Goal: Task Accomplishment & Management: Use online tool/utility

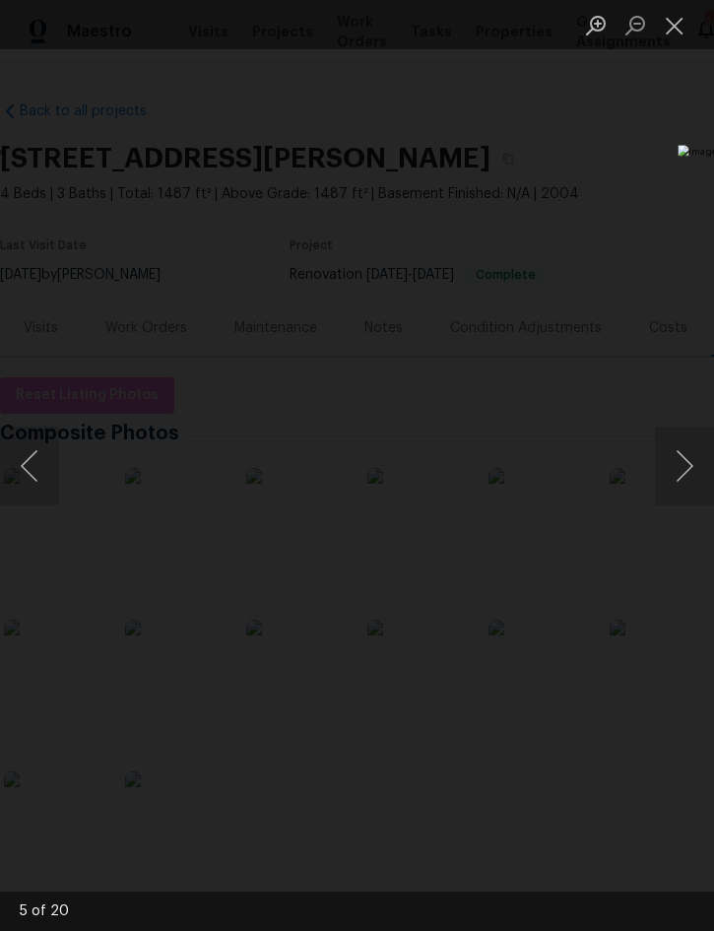
scroll to position [126, 64]
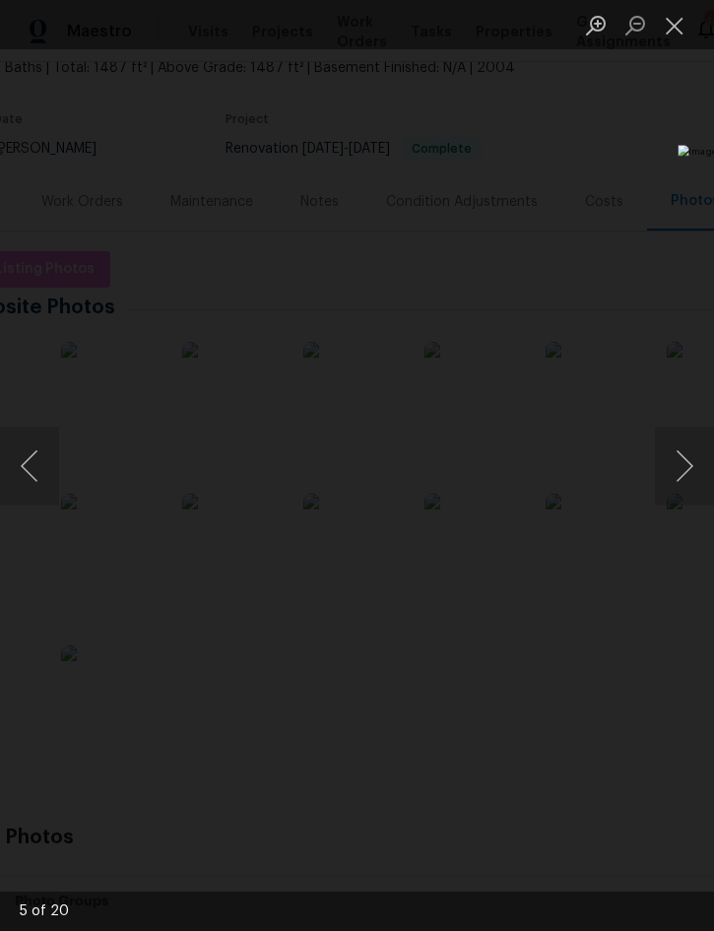
click at [682, 27] on button "Close lightbox" at bounding box center [674, 25] width 39 height 34
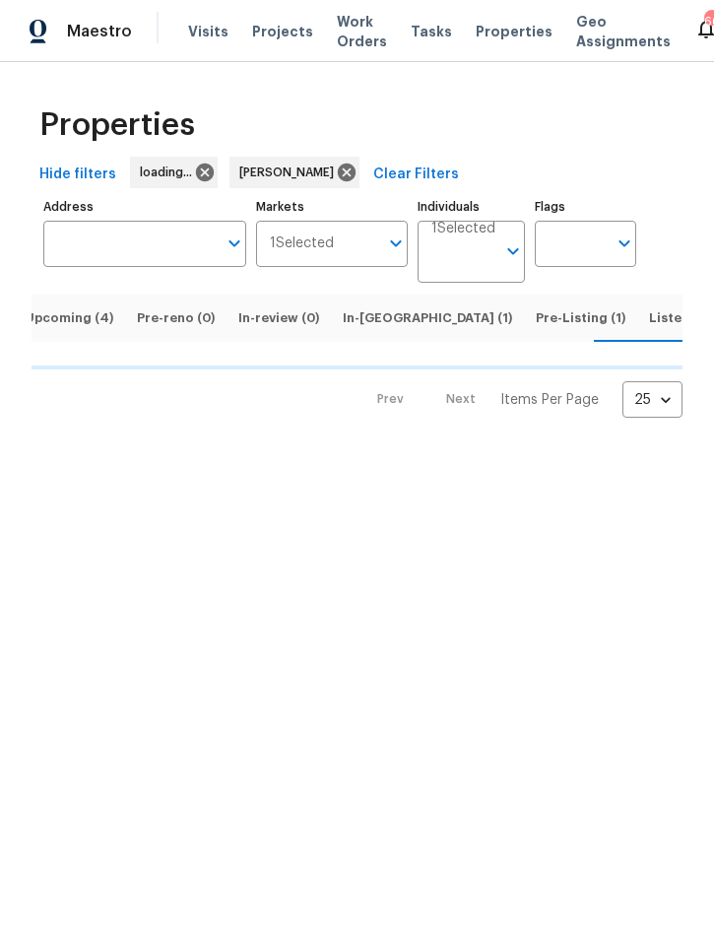
scroll to position [0, 19]
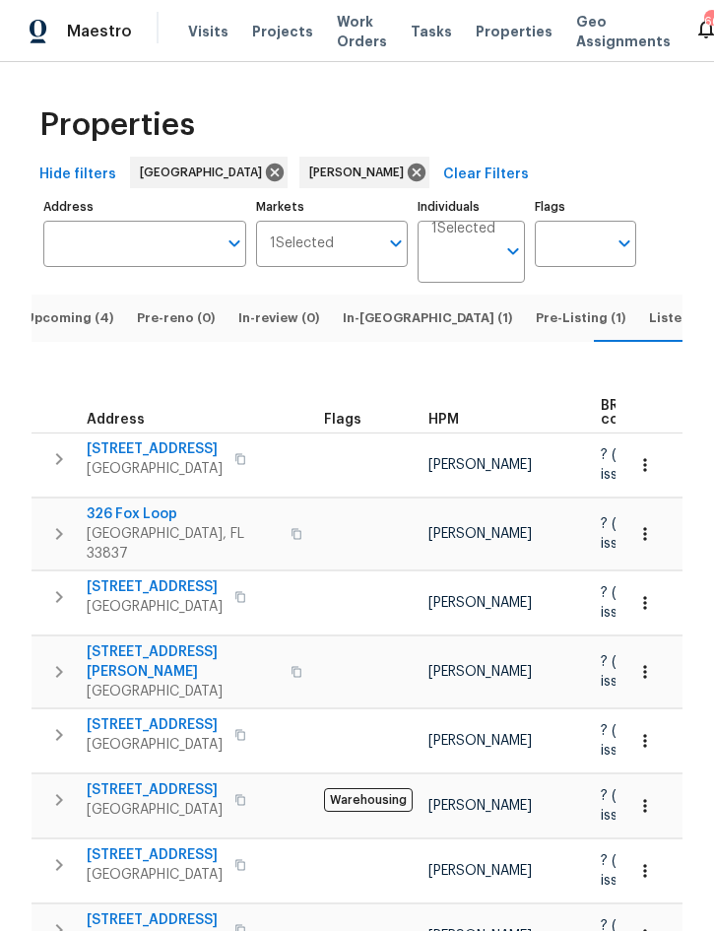
click at [66, 322] on button "Upcoming (4)" at bounding box center [69, 318] width 112 height 47
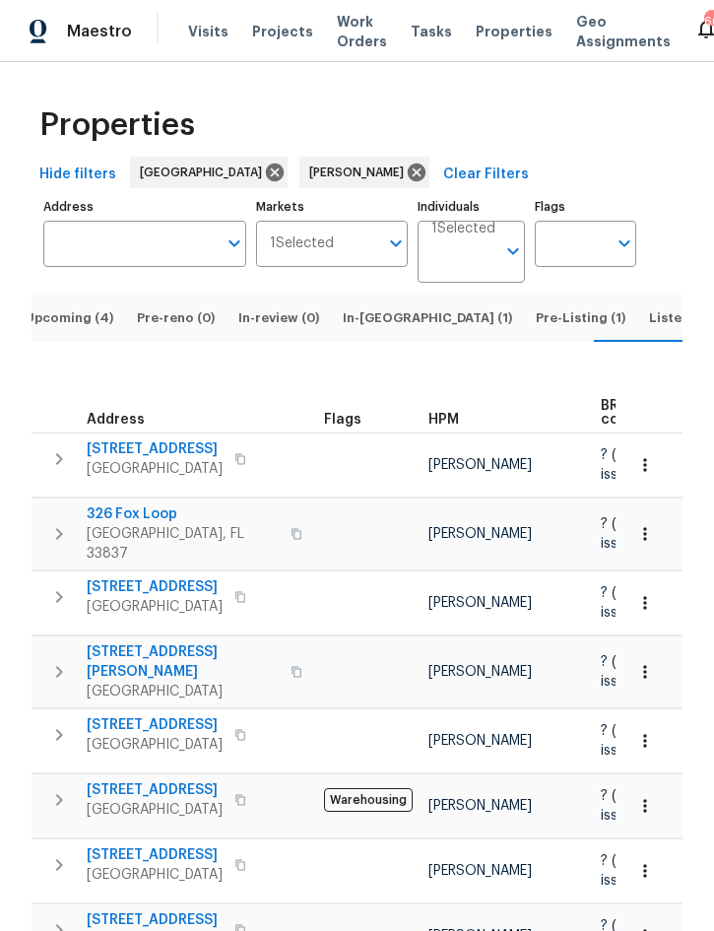
click at [649, 329] on span "Listed (13)" at bounding box center [682, 318] width 67 height 22
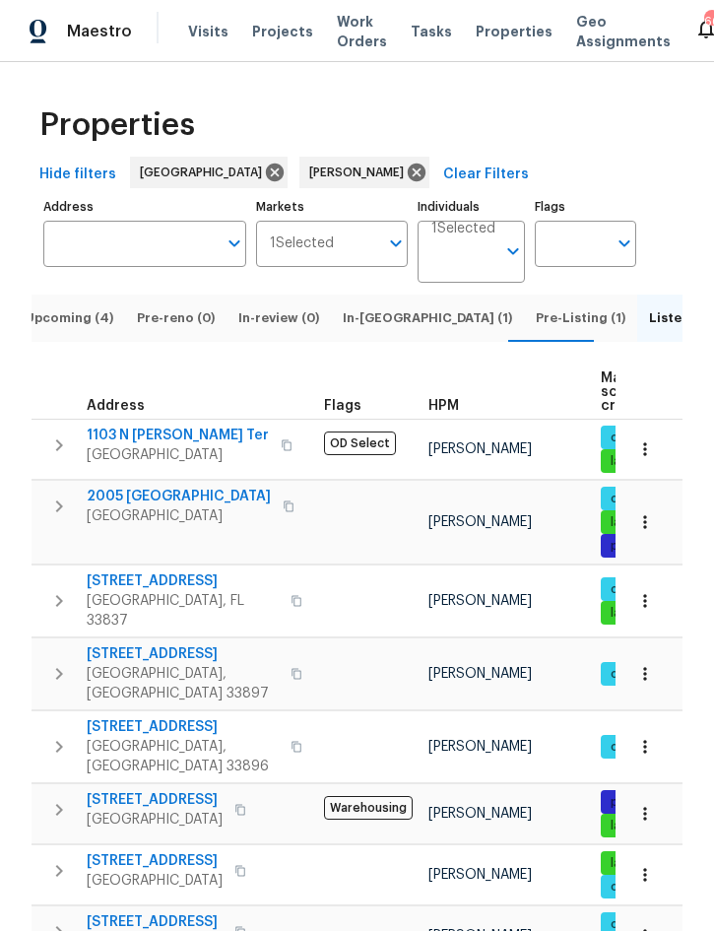
click at [536, 329] on span "Pre-Listing (1)" at bounding box center [581, 318] width 90 height 22
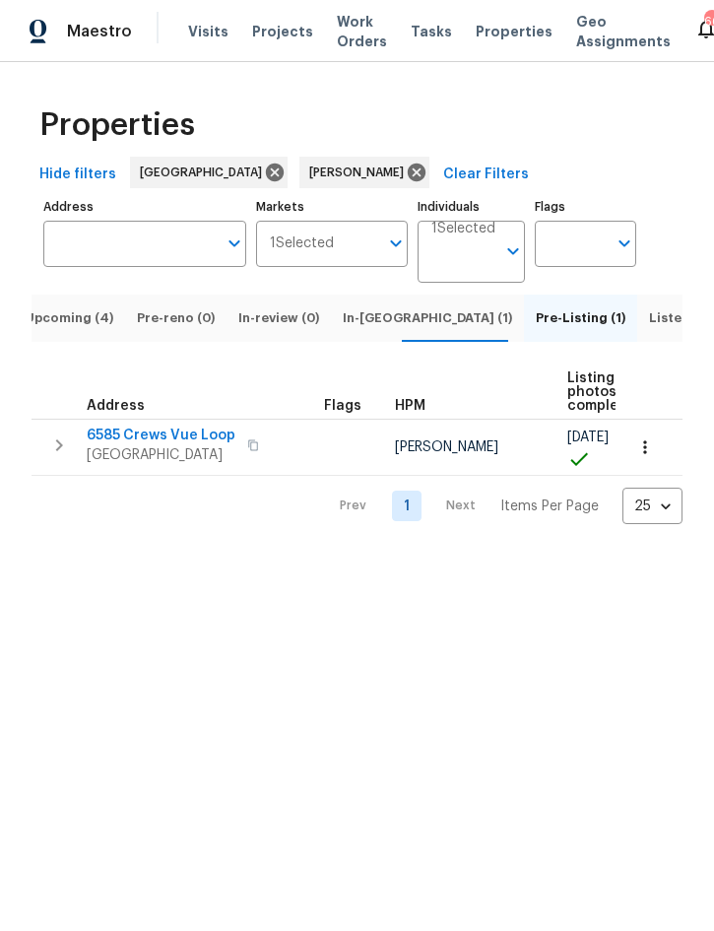
click at [637, 322] on button "Listed (13)" at bounding box center [682, 318] width 91 height 47
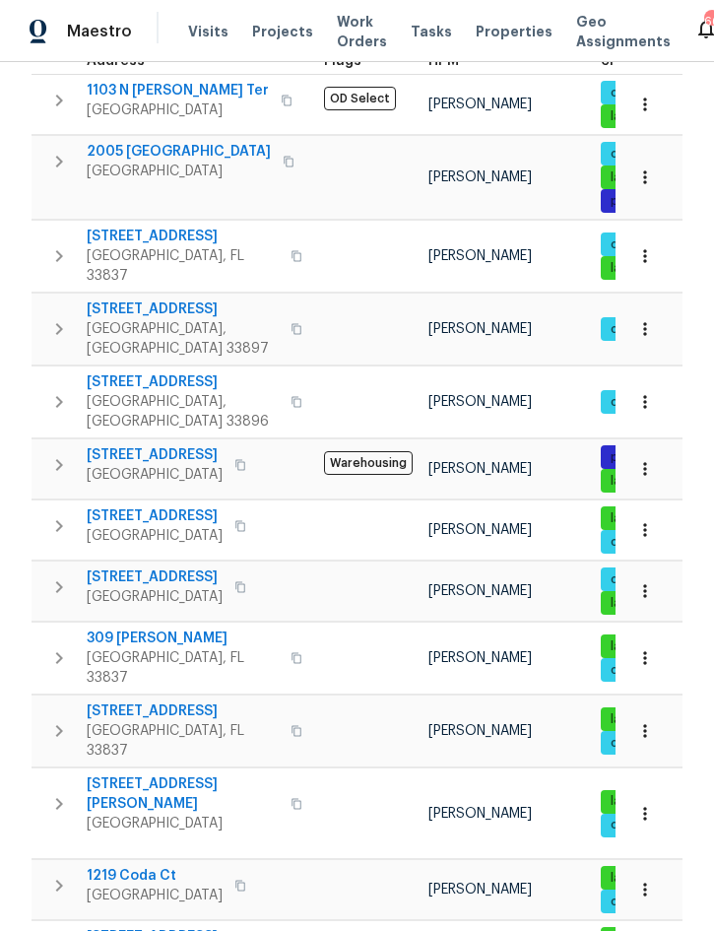
scroll to position [343, 0]
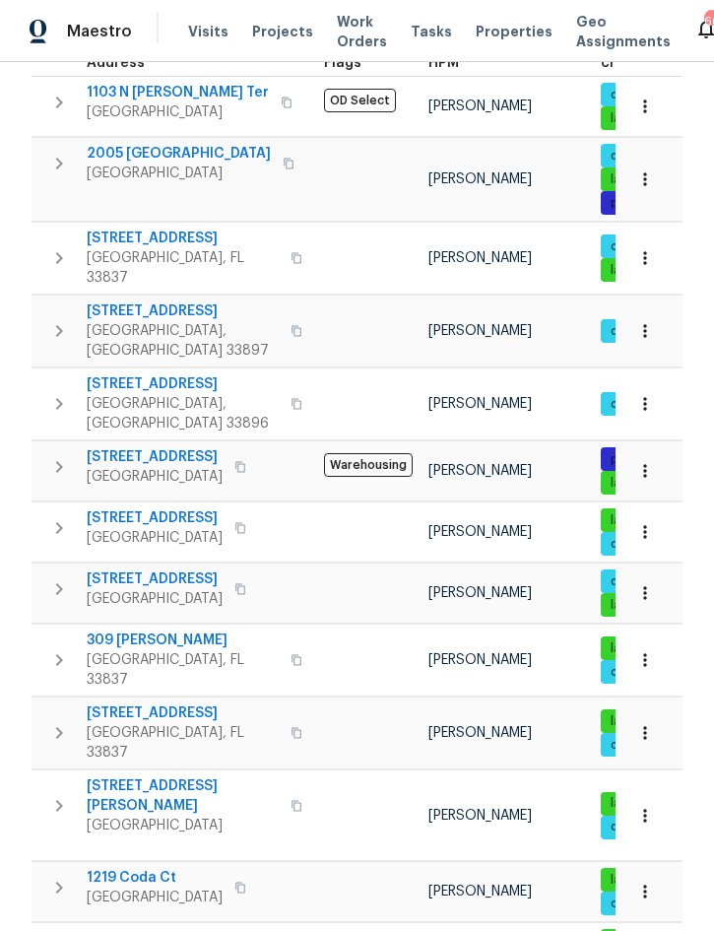
click at [65, 577] on icon "button" at bounding box center [59, 589] width 24 height 24
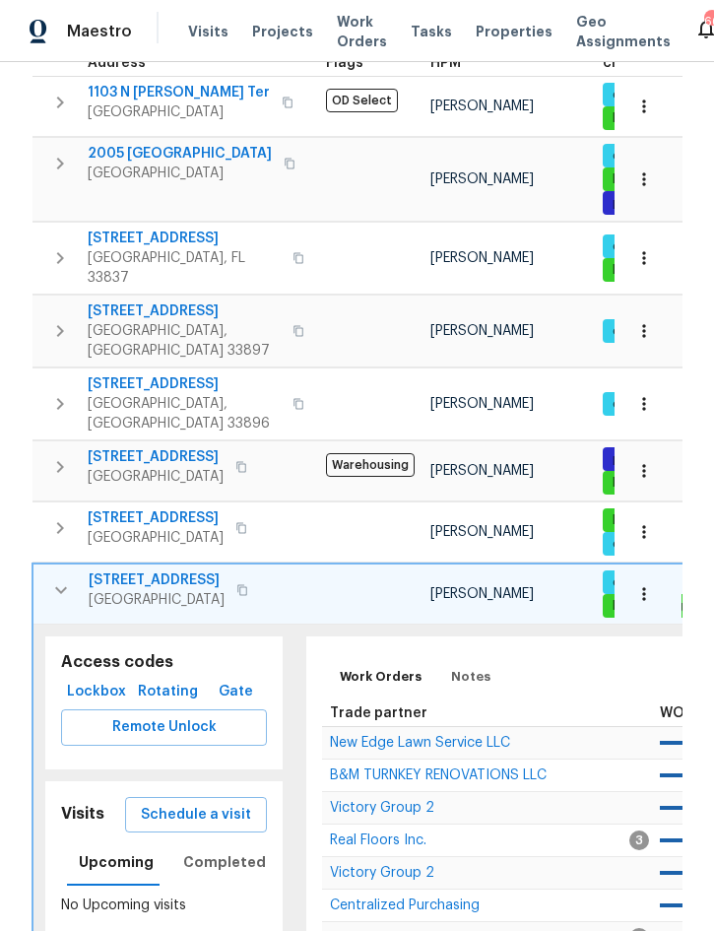
click at [437, 736] on span "New Edge Lawn Service LLC" at bounding box center [420, 743] width 180 height 14
click at [62, 578] on icon "button" at bounding box center [61, 590] width 24 height 24
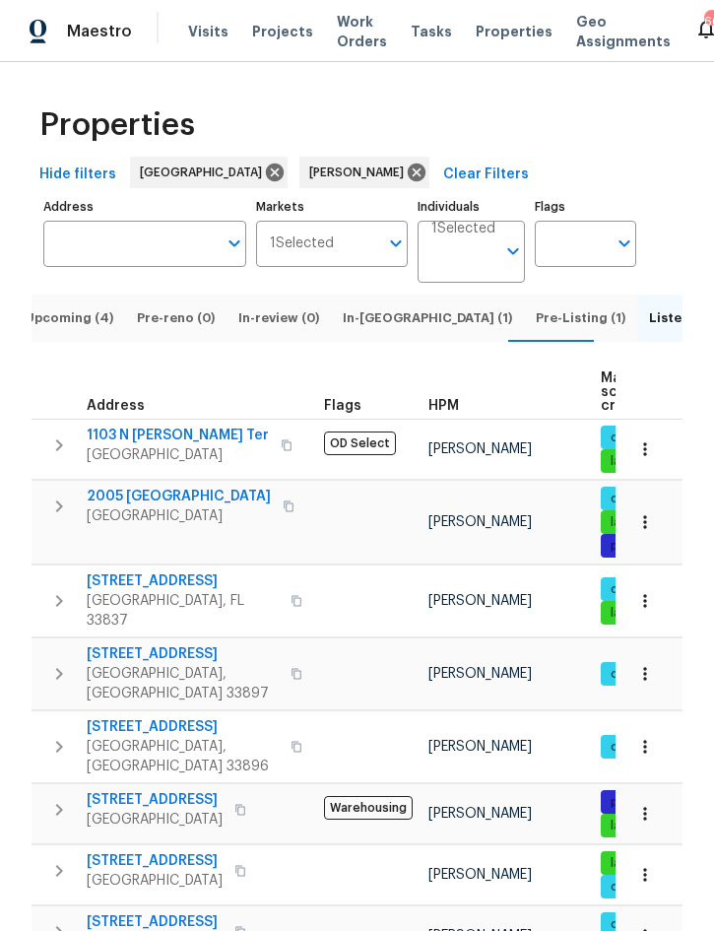
scroll to position [0, 0]
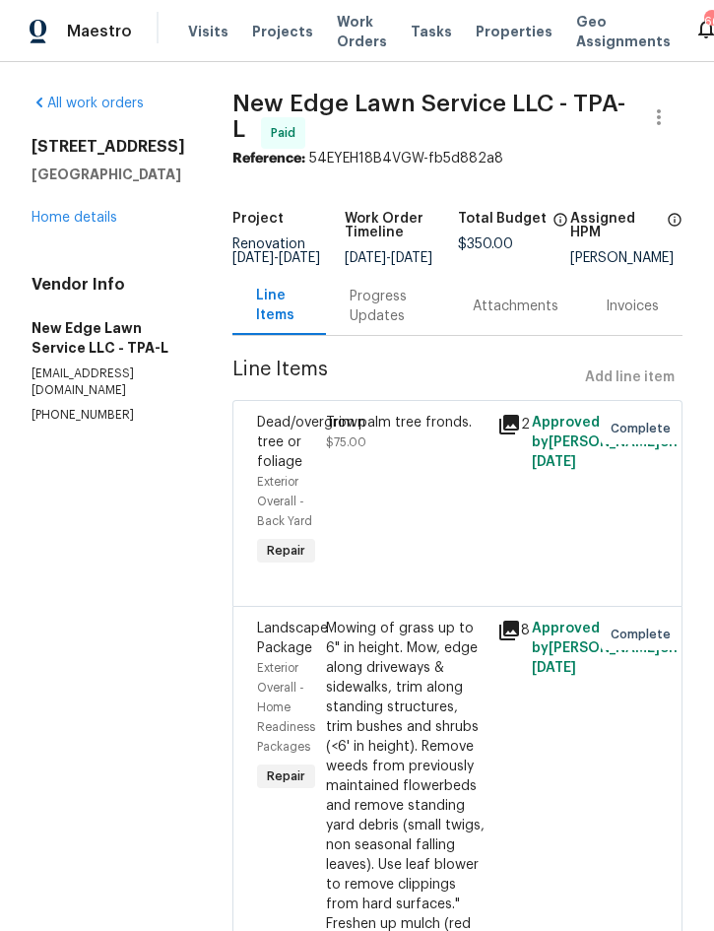
click at [79, 224] on link "Home details" at bounding box center [75, 218] width 86 height 14
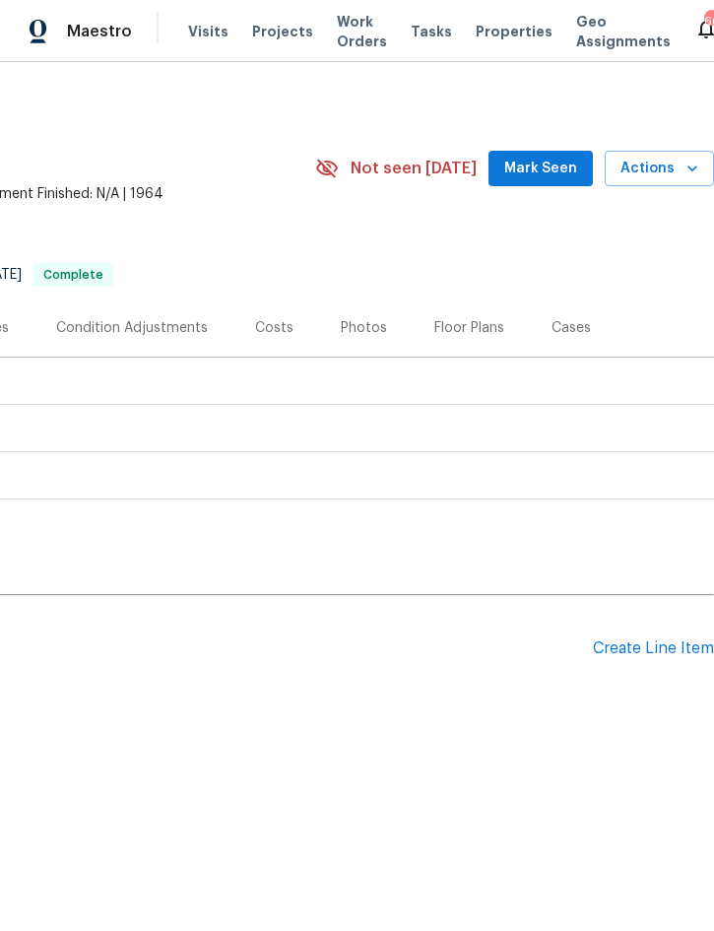
scroll to position [0, 399]
click at [650, 166] on span "Actions" at bounding box center [660, 169] width 78 height 25
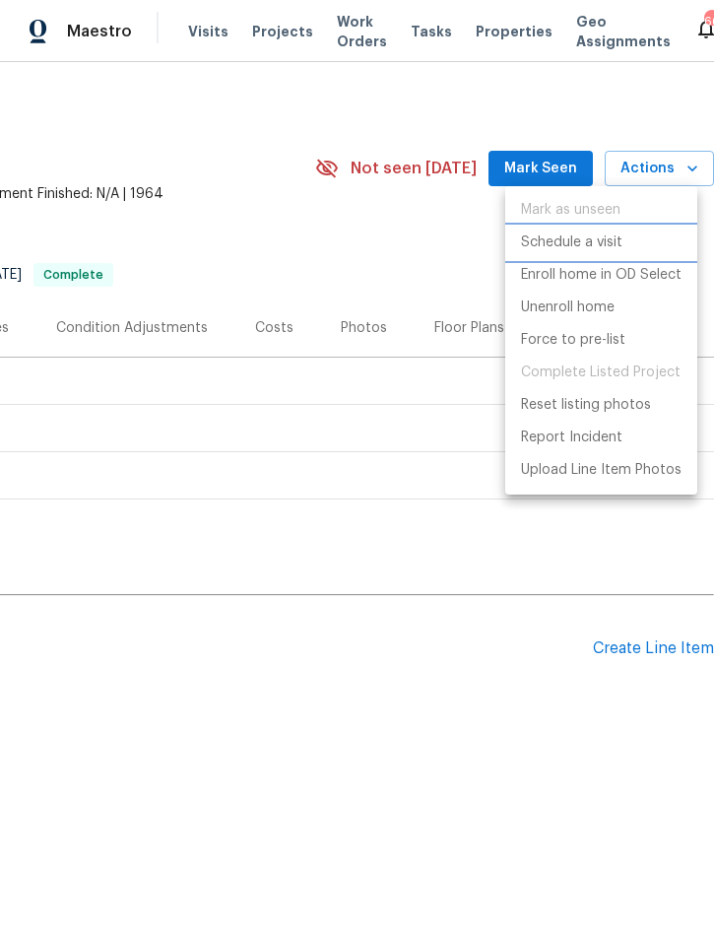
click at [583, 230] on li "Schedule a visit" at bounding box center [601, 243] width 192 height 33
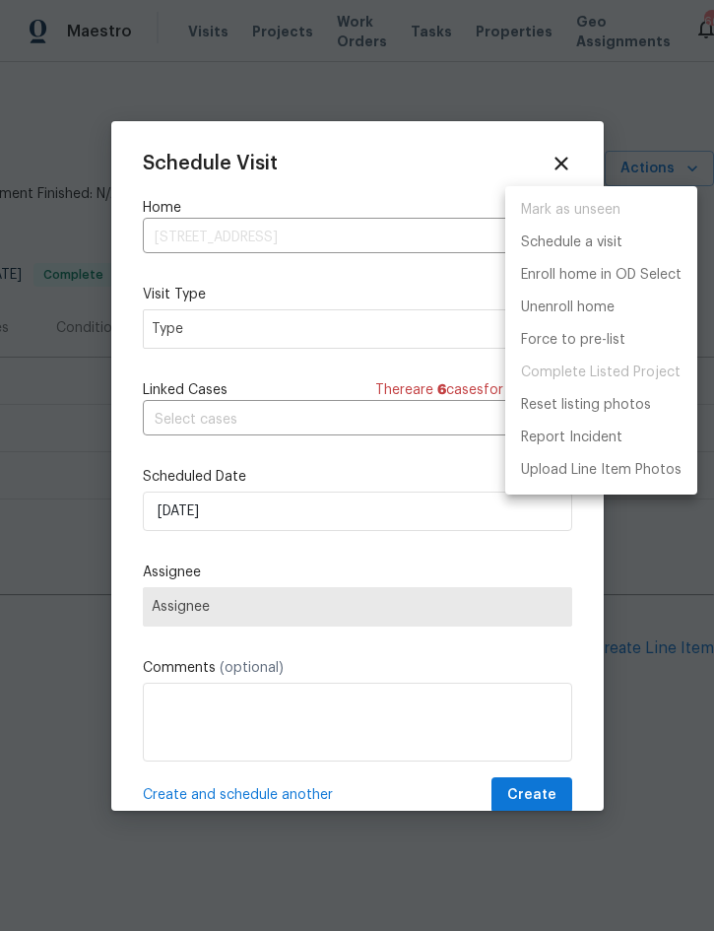
click at [366, 330] on div at bounding box center [357, 465] width 714 height 931
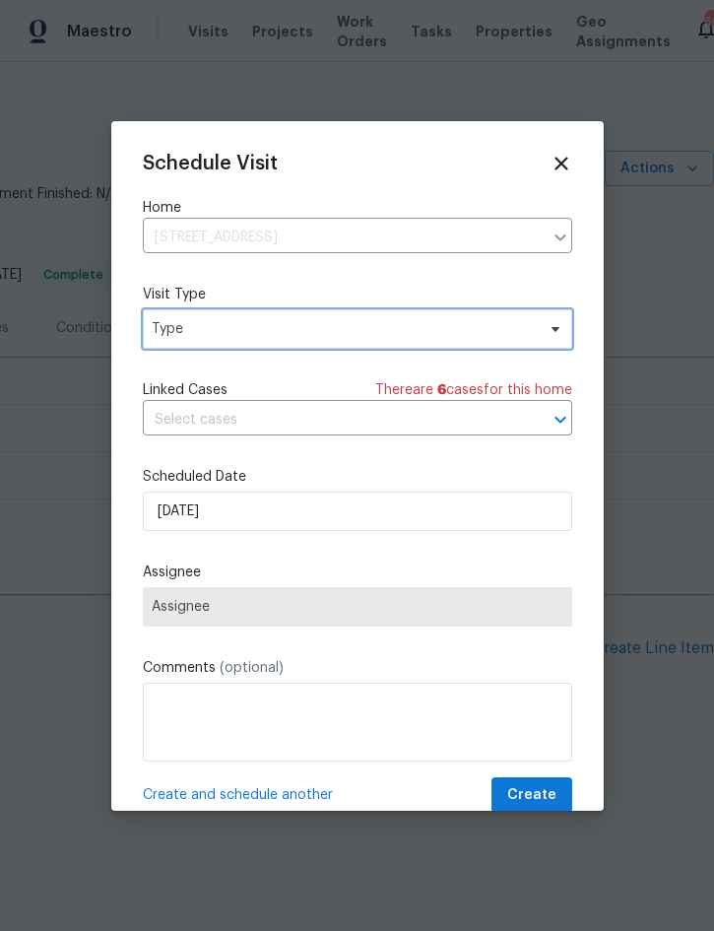
click at [411, 325] on span "Type" at bounding box center [343, 329] width 383 height 20
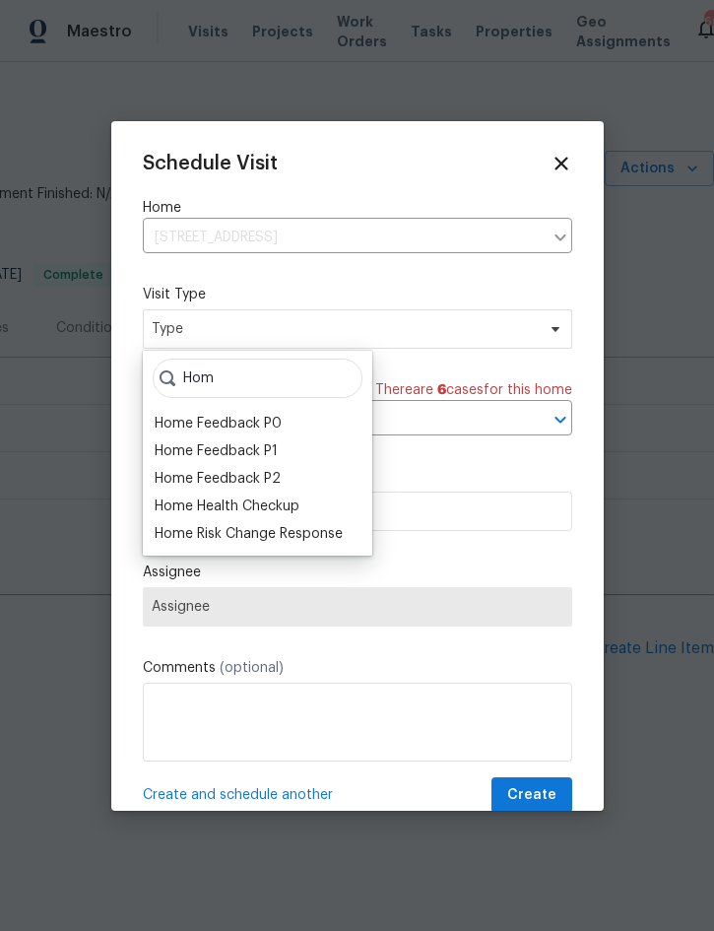
type input "Hom"
click at [280, 509] on div "Home Health Checkup" at bounding box center [227, 506] width 145 height 20
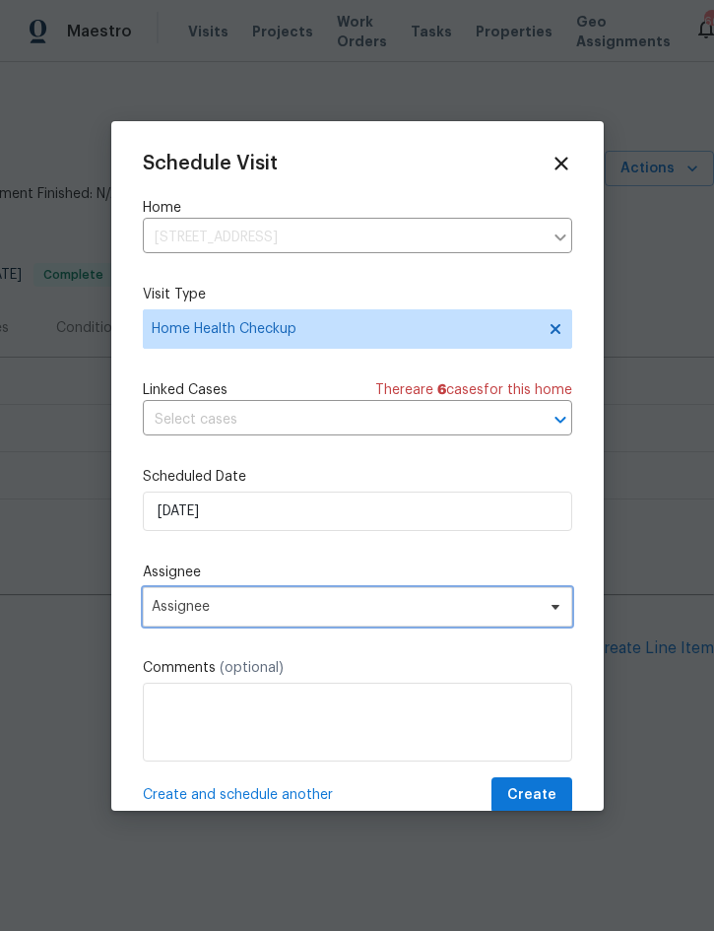
click at [288, 596] on span "Assignee" at bounding box center [357, 606] width 429 height 39
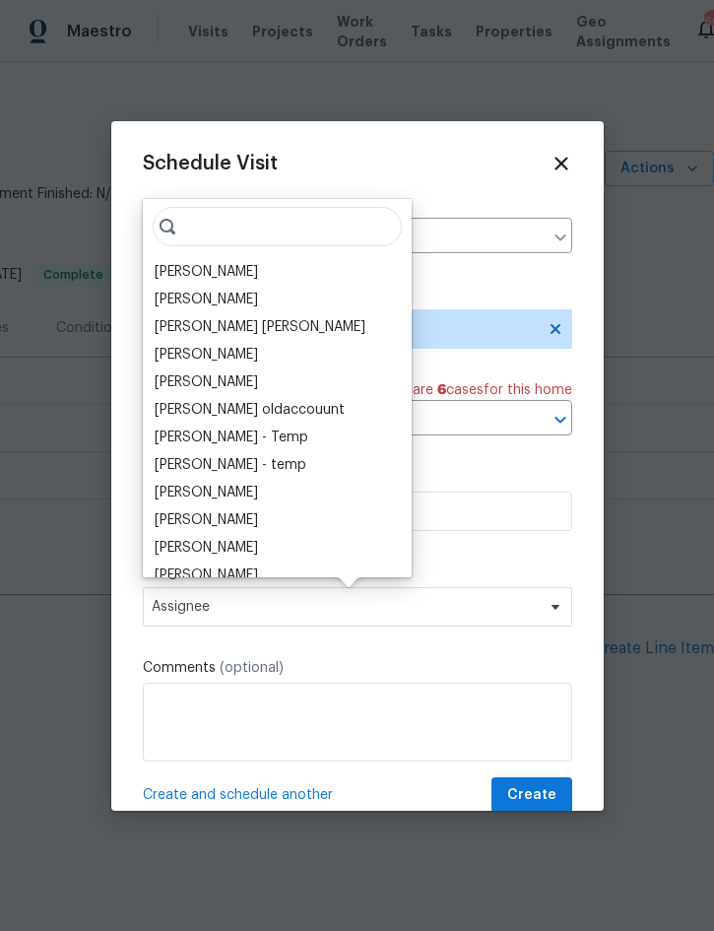
click at [239, 264] on div "[PERSON_NAME]" at bounding box center [206, 272] width 103 height 20
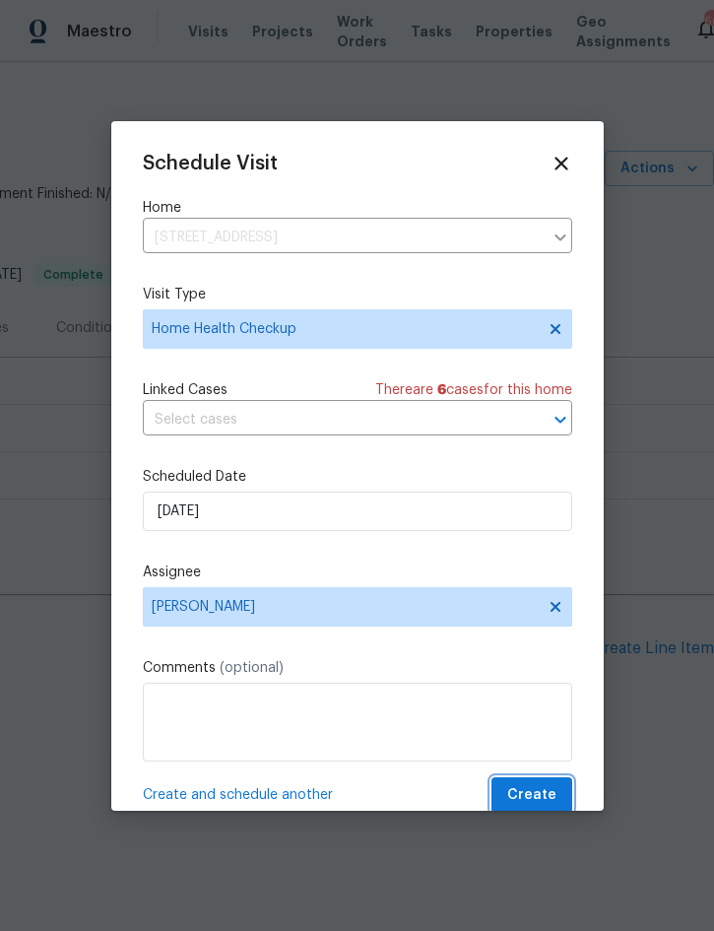
click at [545, 794] on span "Create" at bounding box center [531, 795] width 49 height 25
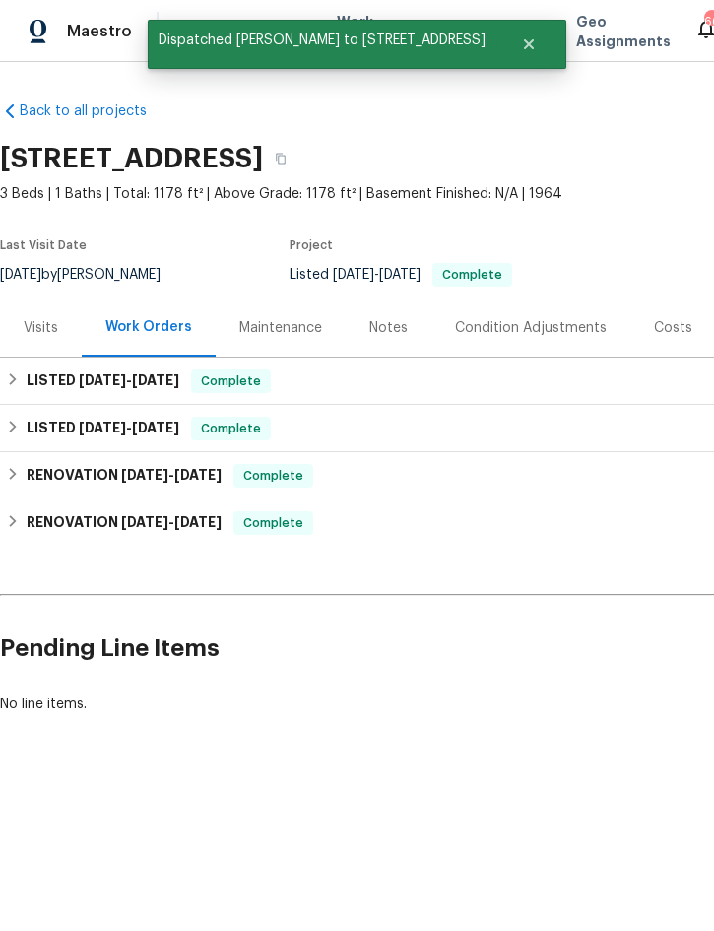
scroll to position [0, 0]
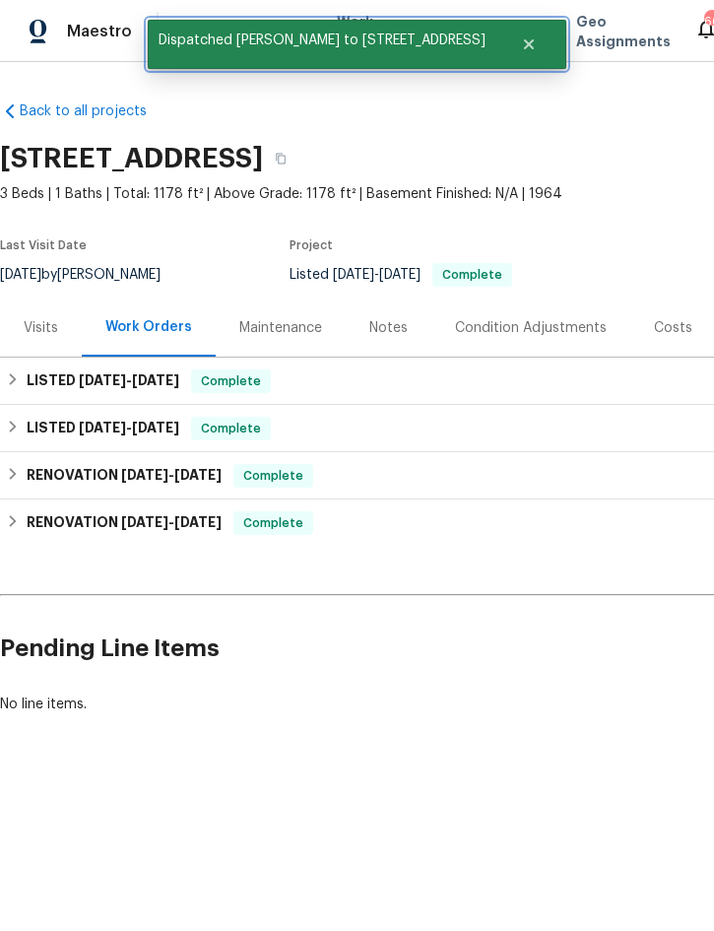
click at [506, 31] on button "Close" at bounding box center [528, 44] width 65 height 39
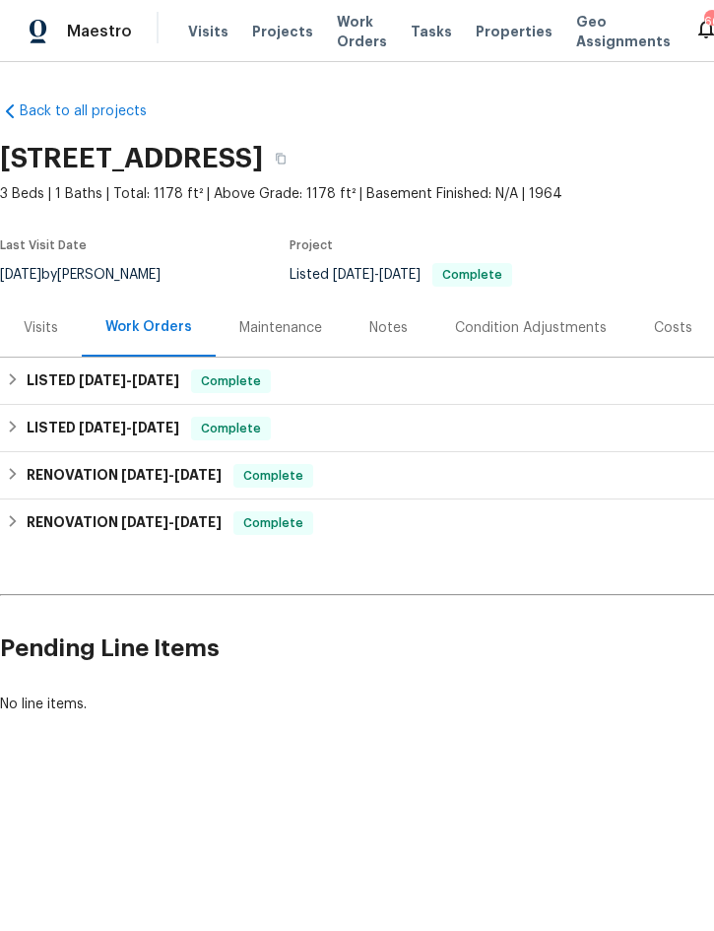
click at [274, 27] on span "Projects" at bounding box center [282, 32] width 61 height 20
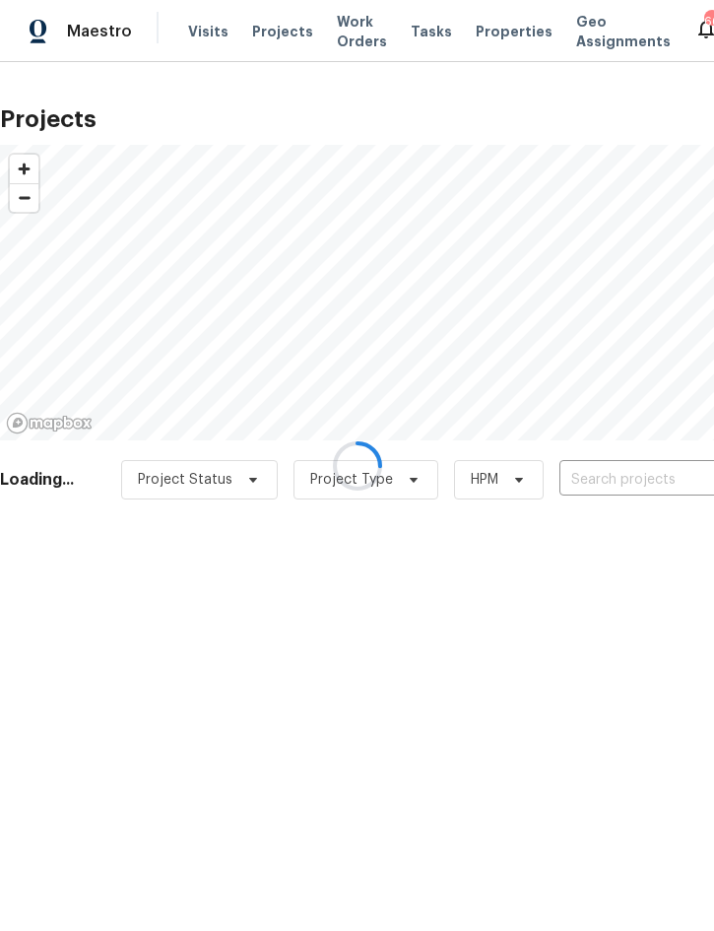
click at [617, 478] on div at bounding box center [357, 465] width 714 height 931
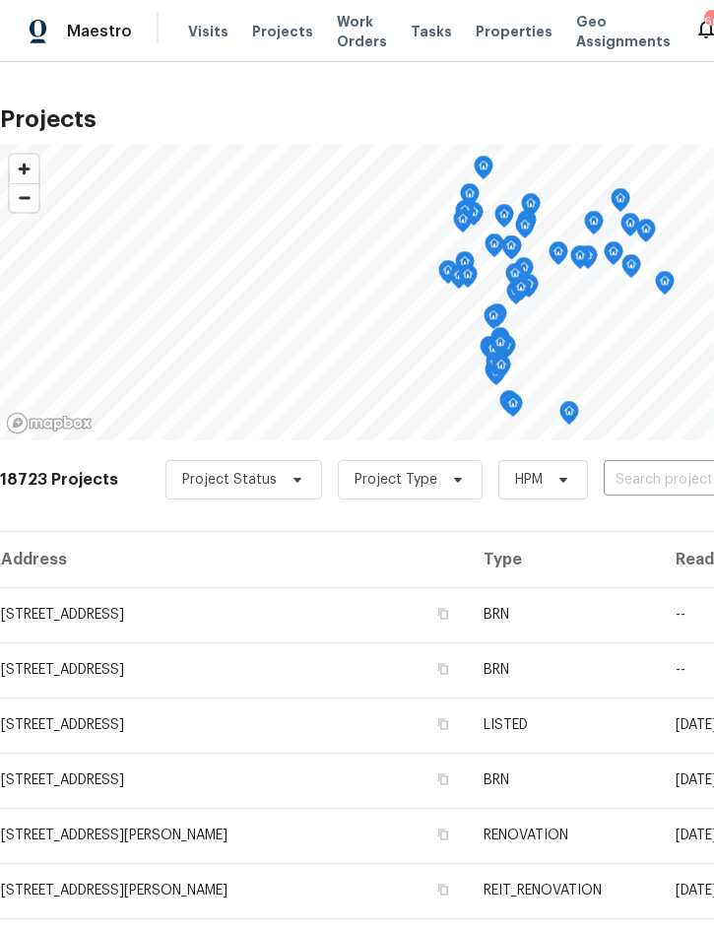
click at [640, 486] on input "text" at bounding box center [717, 480] width 226 height 31
type input "326 fo"
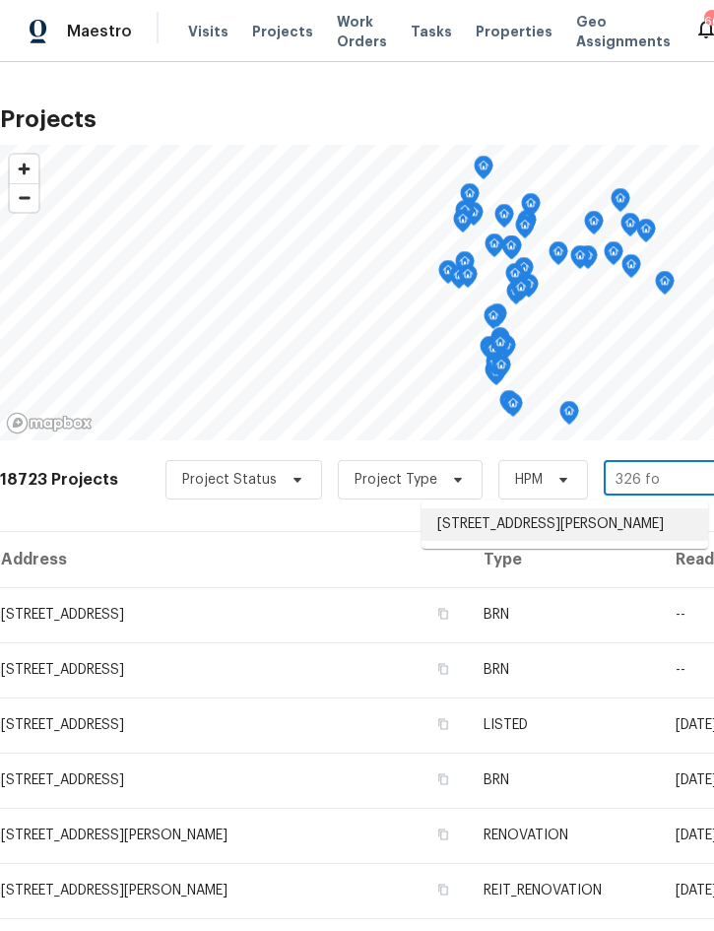
click at [577, 527] on li "[STREET_ADDRESS][PERSON_NAME]" at bounding box center [565, 524] width 287 height 33
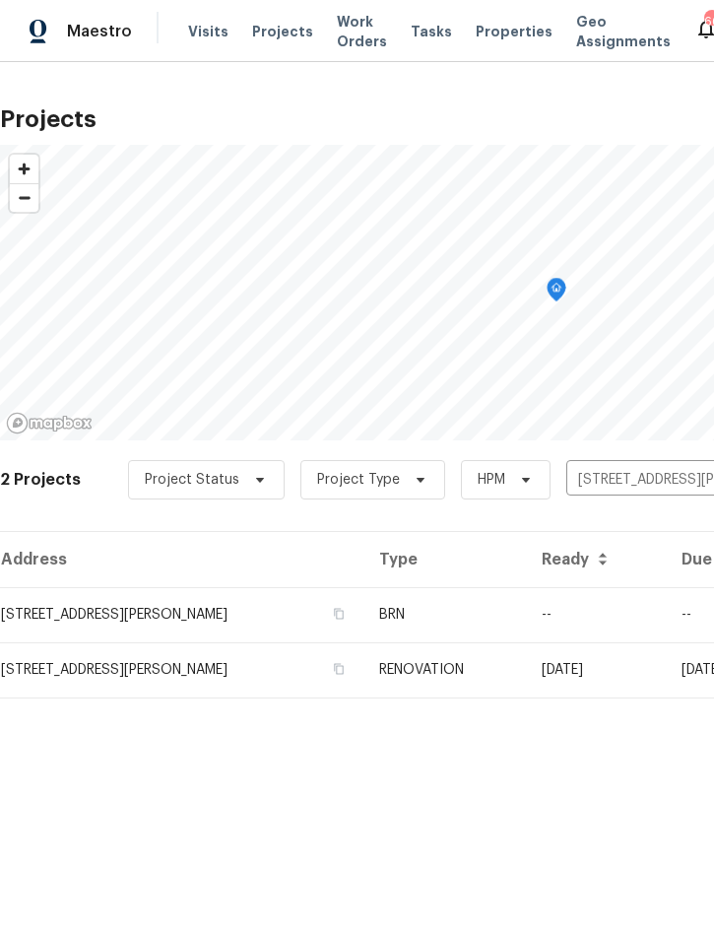
click at [500, 606] on td "BRN" at bounding box center [444, 614] width 162 height 55
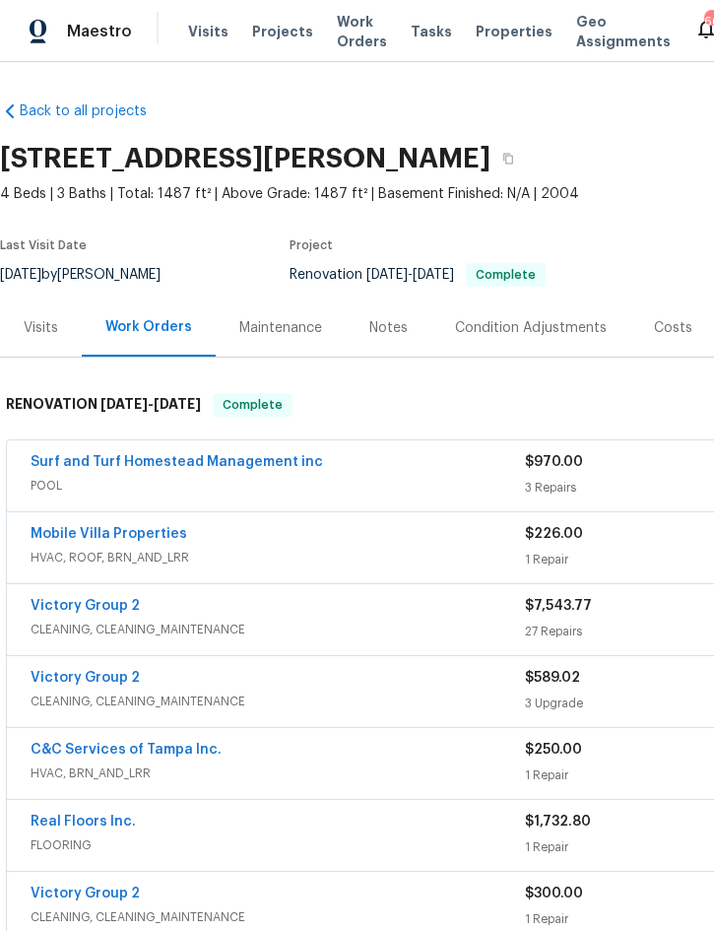
click at [667, 328] on div "Costs" at bounding box center [673, 328] width 38 height 20
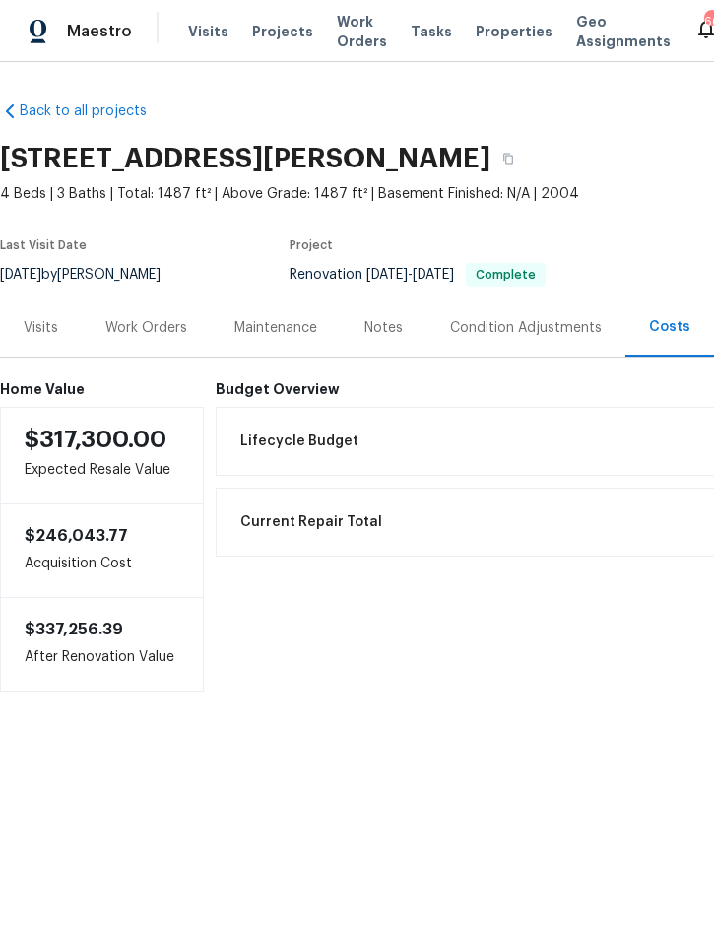
click at [150, 325] on div "Work Orders" at bounding box center [146, 328] width 82 height 20
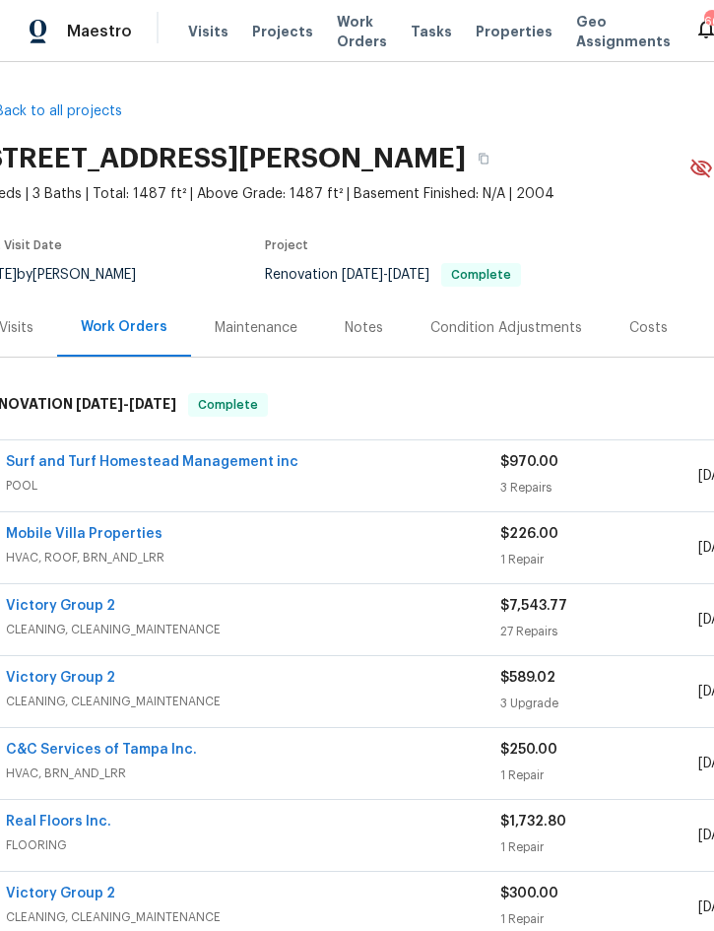
scroll to position [0, 26]
click at [370, 323] on div "Notes" at bounding box center [363, 328] width 38 height 20
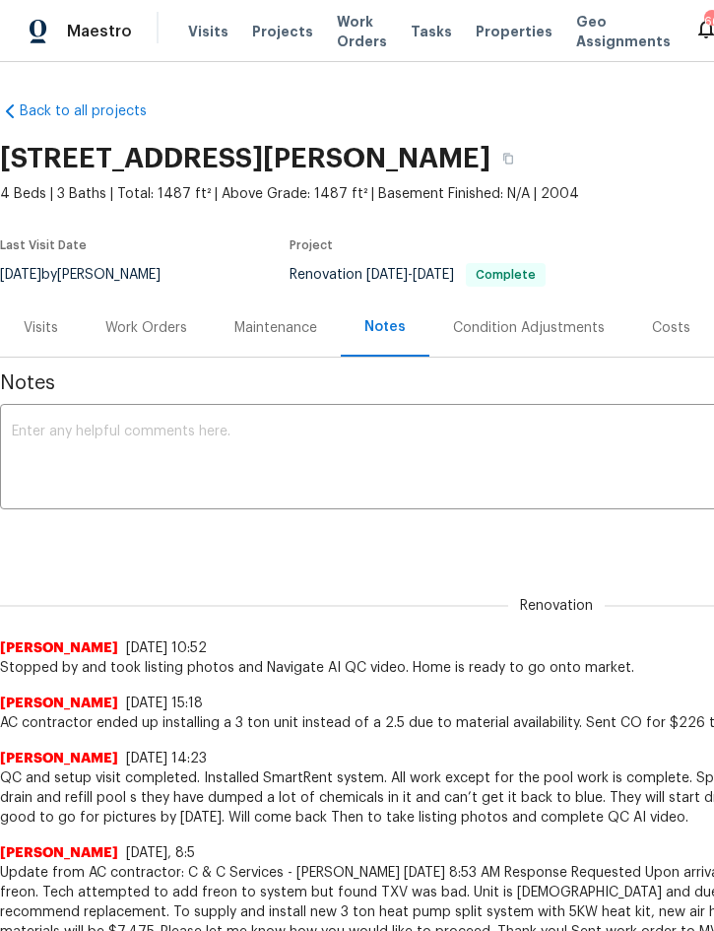
scroll to position [-3, -1]
click at [142, 326] on div "Work Orders" at bounding box center [146, 328] width 82 height 20
